Goal: Task Accomplishment & Management: Use online tool/utility

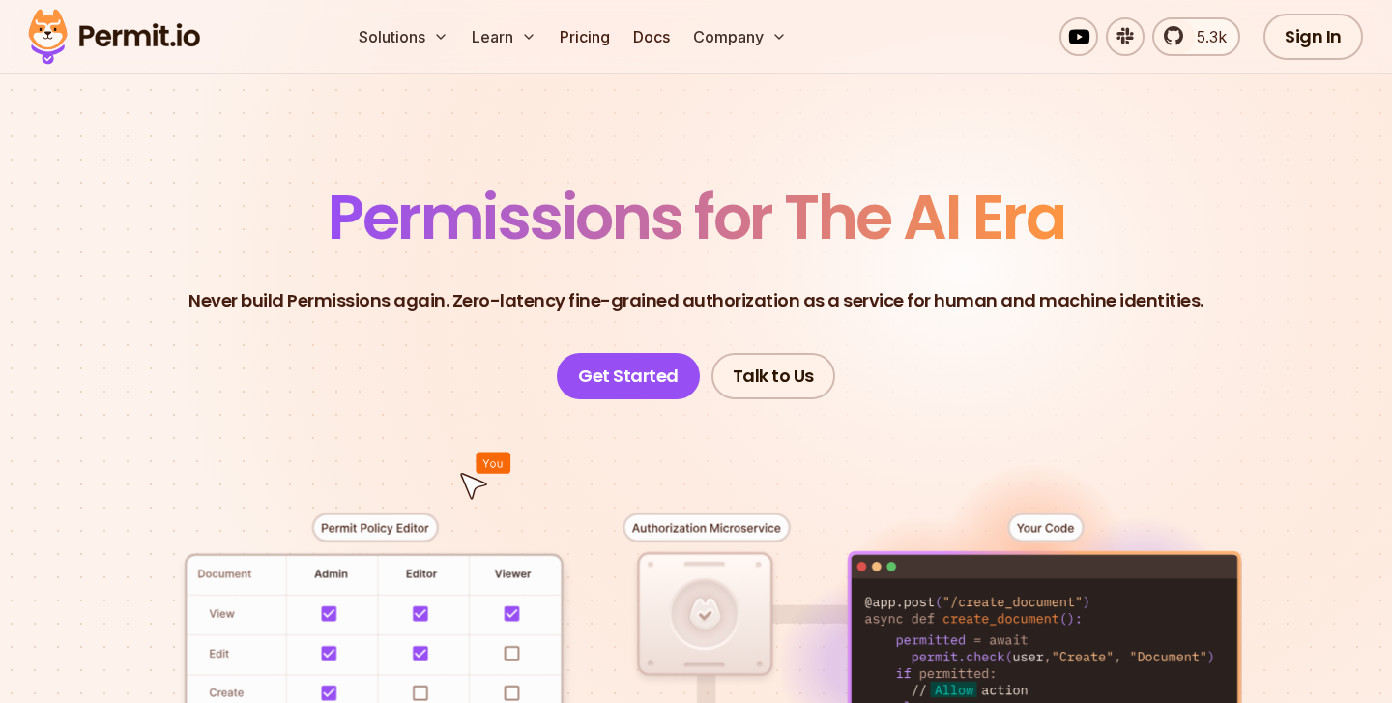
scroll to position [64, 0]
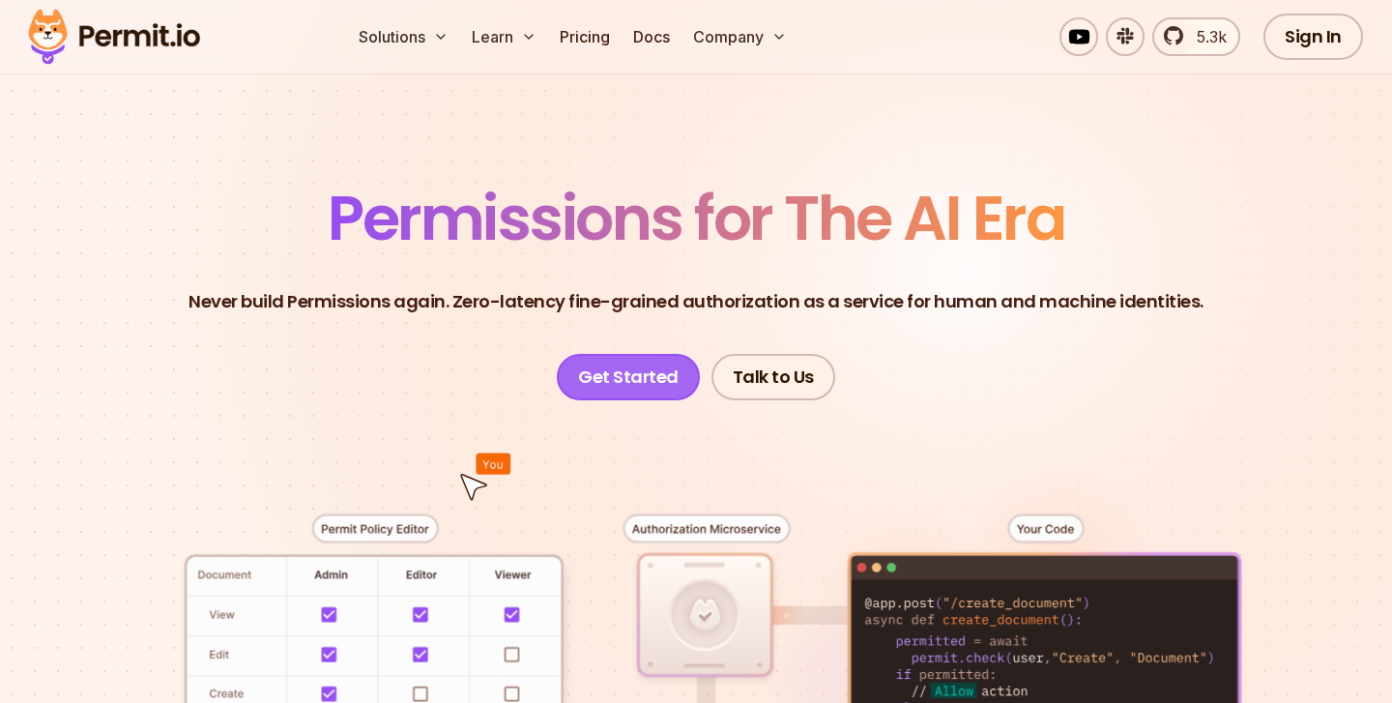
click at [636, 382] on link "Get Started" at bounding box center [628, 377] width 143 height 46
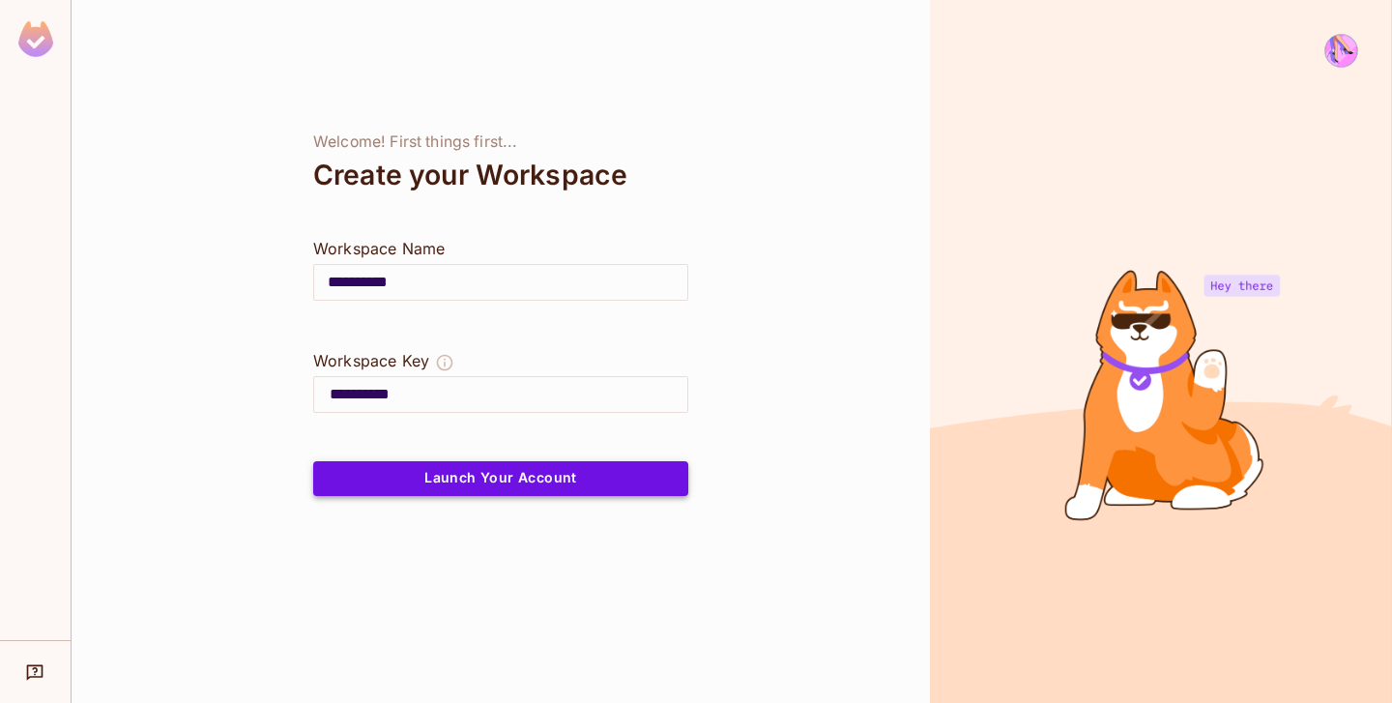
click at [611, 470] on button "Launch Your Account" at bounding box center [500, 478] width 375 height 35
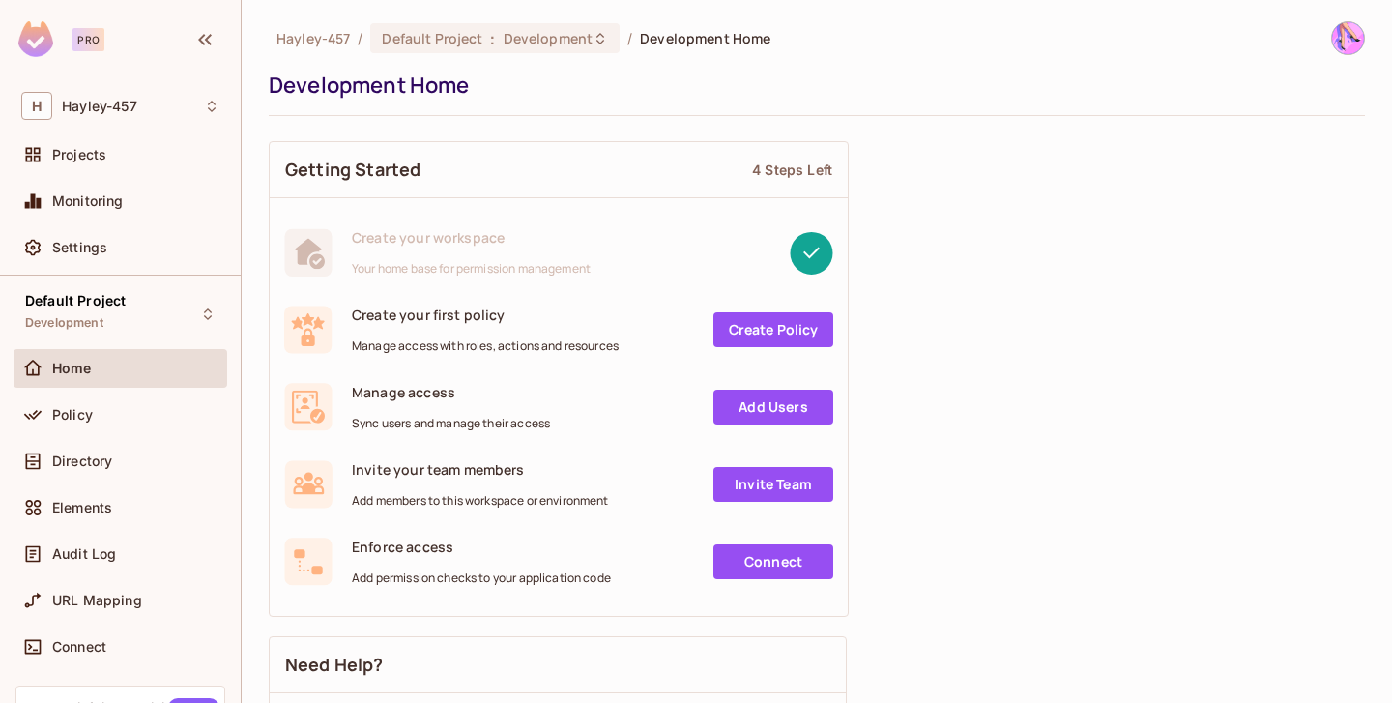
click at [145, 175] on div "Projects" at bounding box center [121, 158] width 214 height 46
click at [133, 163] on div "Projects" at bounding box center [120, 154] width 198 height 23
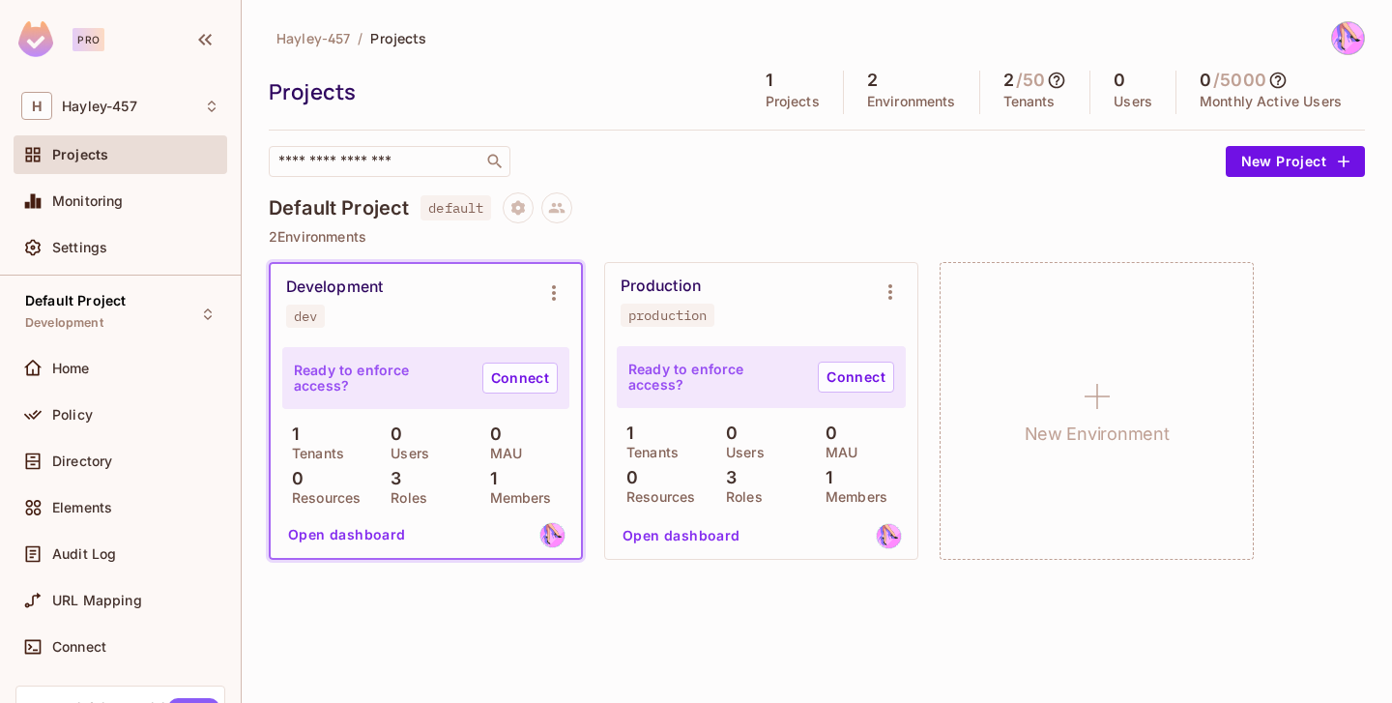
click at [516, 397] on div "Ready to enforce access? Connect" at bounding box center [425, 378] width 287 height 62
click at [517, 384] on link "Connect" at bounding box center [520, 378] width 75 height 31
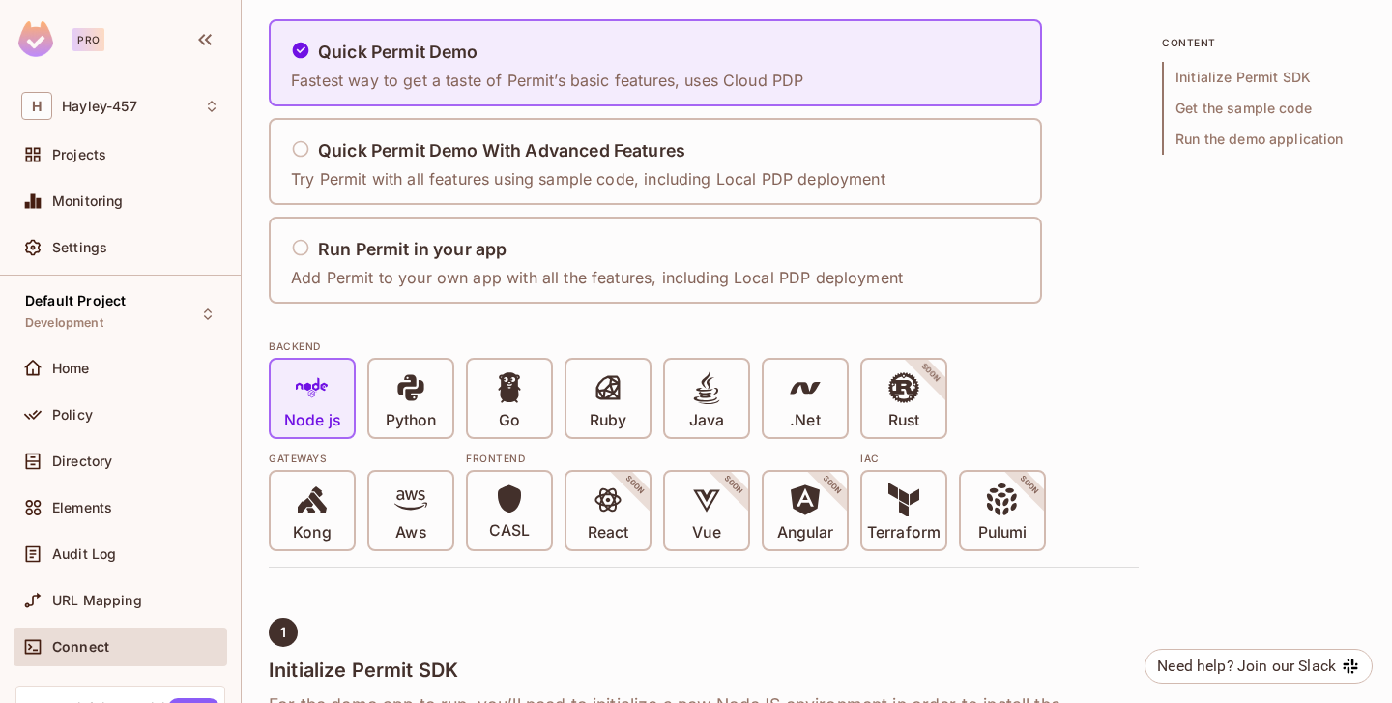
scroll to position [164, 0]
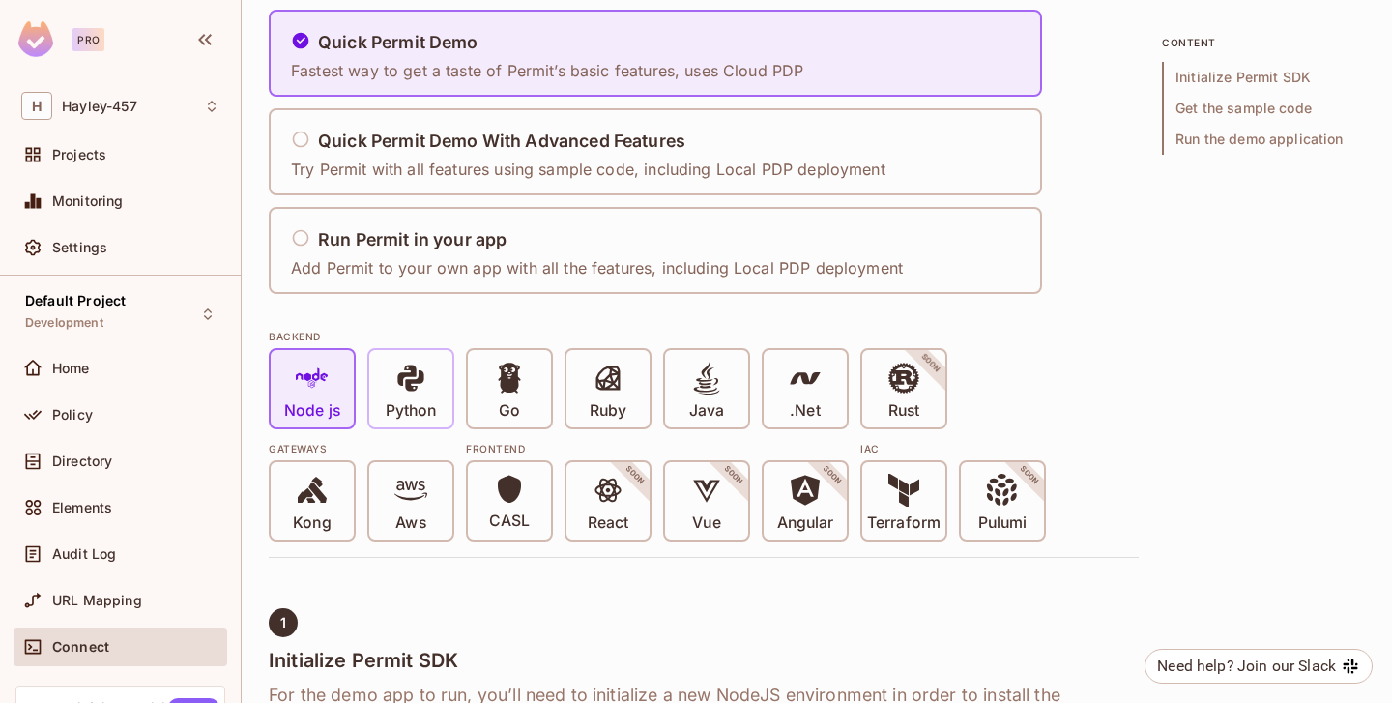
click at [411, 388] on icon at bounding box center [410, 378] width 26 height 26
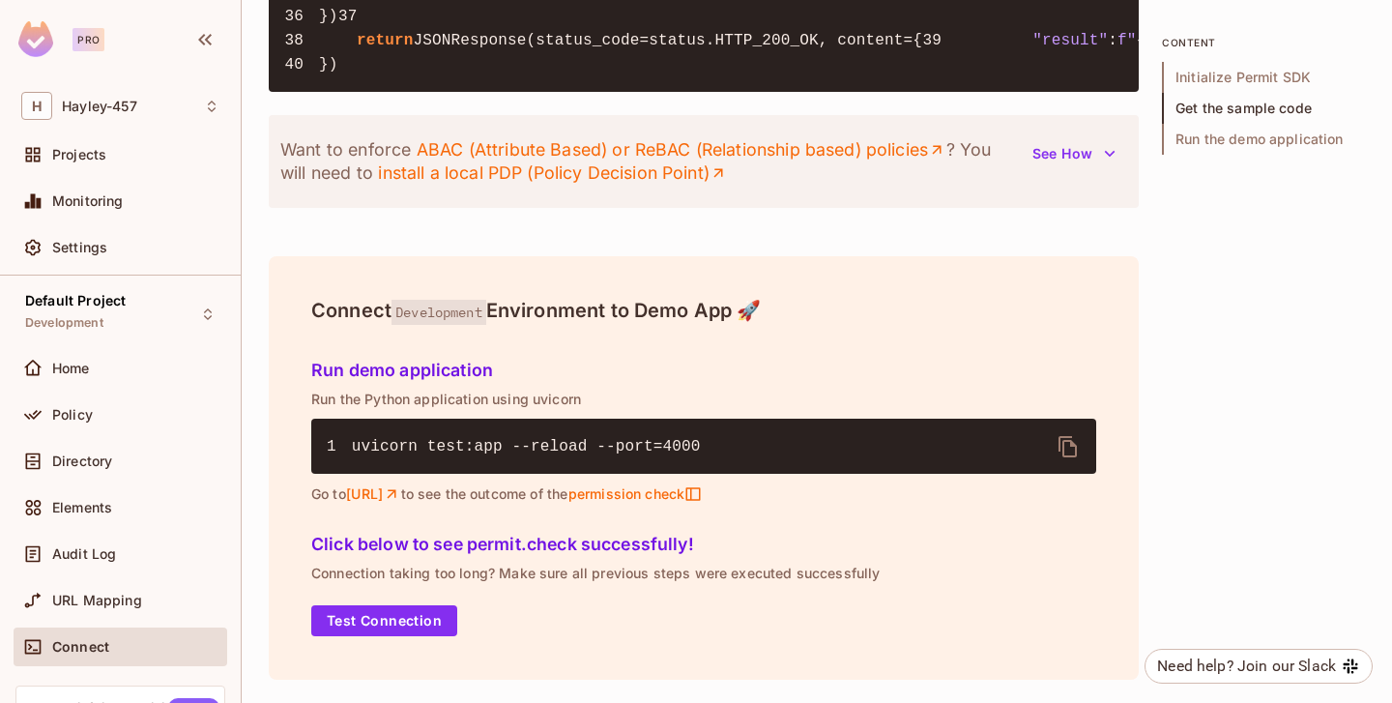
scroll to position [2511, 0]
click at [381, 615] on button "Test Connection" at bounding box center [384, 620] width 146 height 31
